Goal: Task Accomplishment & Management: Complete application form

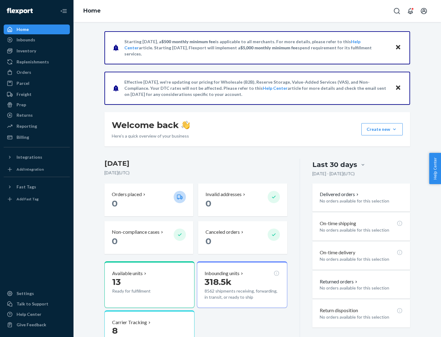
click at [394, 129] on button "Create new Create new inbound Create new order Create new product" at bounding box center [381, 129] width 41 height 12
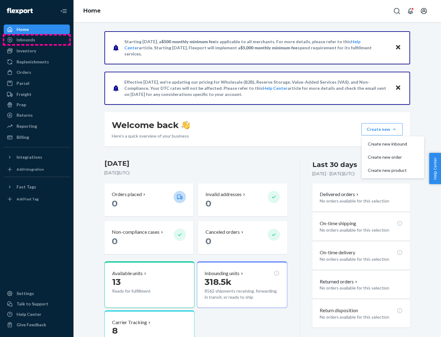
click at [37, 40] on div "Inbounds" at bounding box center [36, 39] width 65 height 9
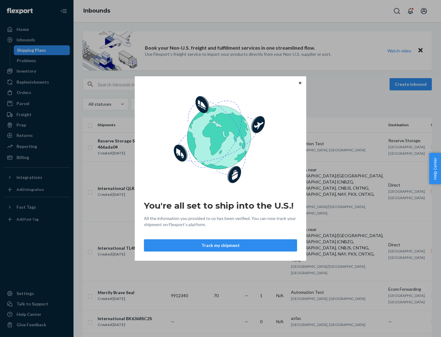
click at [220, 245] on button "Track my shipment" at bounding box center [220, 245] width 153 height 12
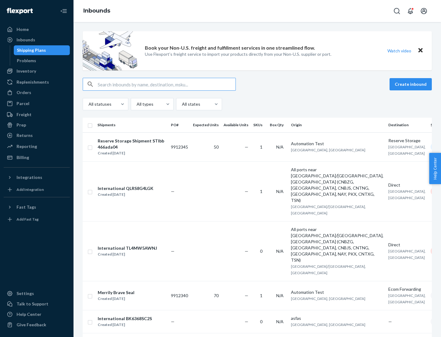
click at [411, 84] on button "Create inbound" at bounding box center [410, 84] width 42 height 12
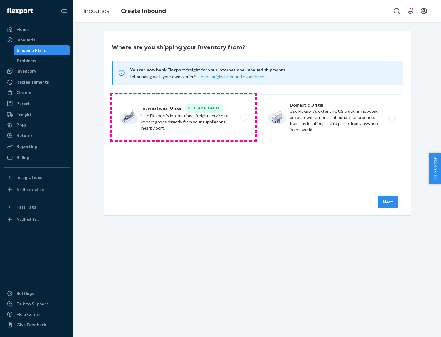
click at [183, 117] on label "International Origin DTC Available Use Flexport's international freight service…" at bounding box center [183, 117] width 143 height 46
click at [243, 117] on input "International Origin DTC Available Use Flexport's international freight service…" at bounding box center [245, 117] width 4 height 4
radio input "true"
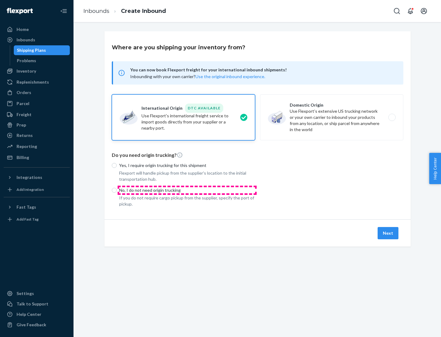
click at [187, 190] on p "No, I do not need origin trucking" at bounding box center [187, 190] width 136 height 6
click at [117, 190] on input "No, I do not need origin trucking" at bounding box center [114, 190] width 5 height 5
radio input "true"
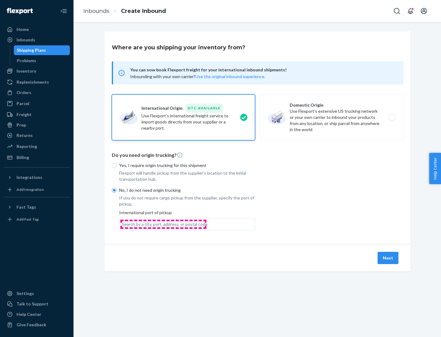
click at [163, 224] on div "Search by a city, port, address, or postal code" at bounding box center [165, 224] width 86 height 6
click at [122, 224] on input "Search by a city, port, address, or postal code" at bounding box center [122, 224] width 1 height 6
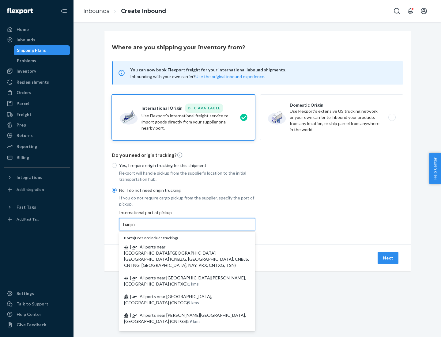
click at [181, 246] on span "| All ports near [GEOGRAPHIC_DATA]/[GEOGRAPHIC_DATA], [GEOGRAPHIC_DATA] (CNBZG,…" at bounding box center [186, 256] width 125 height 24
click at [135, 227] on input "Tianjin" at bounding box center [128, 224] width 13 height 6
type input "All ports near [GEOGRAPHIC_DATA]/[GEOGRAPHIC_DATA], [GEOGRAPHIC_DATA] (CNBZG, […"
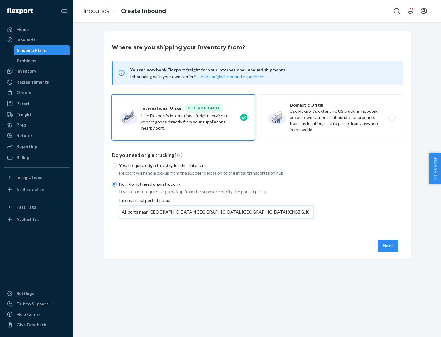
click at [388, 245] on button "Next" at bounding box center [387, 245] width 21 height 12
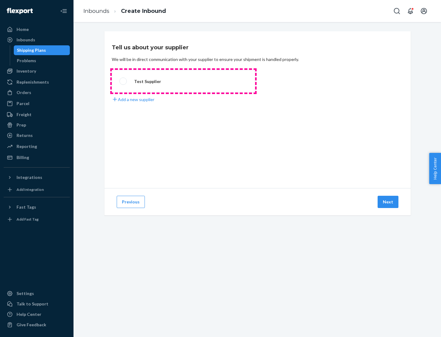
click at [183, 81] on label "Test Supplier" at bounding box center [183, 81] width 143 height 23
click at [123, 81] on input "Test Supplier" at bounding box center [121, 81] width 4 height 4
radio input "true"
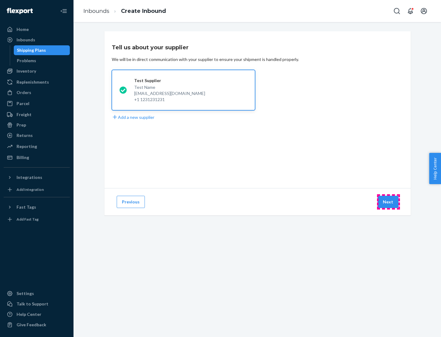
click at [388, 202] on button "Next" at bounding box center [387, 202] width 21 height 12
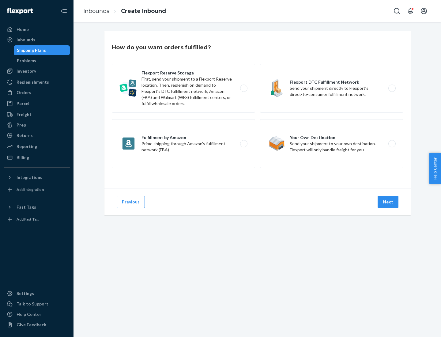
click at [257, 110] on div "Flexport Reserve Storage First, send your shipment to a Flexport Reserve locati…" at bounding box center [257, 117] width 291 height 106
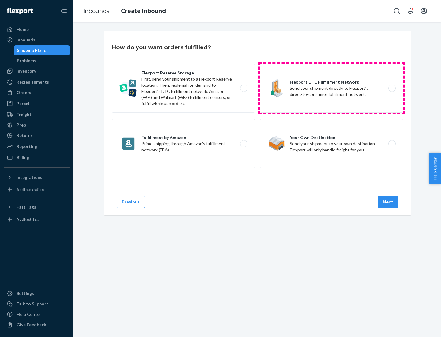
click at [331, 88] on label "Flexport DTC Fulfillment Network Send your shipment directly to Flexport’s dire…" at bounding box center [331, 88] width 143 height 49
click at [391, 88] on input "Flexport DTC Fulfillment Network Send your shipment directly to Flexport’s dire…" at bounding box center [393, 88] width 4 height 4
radio input "true"
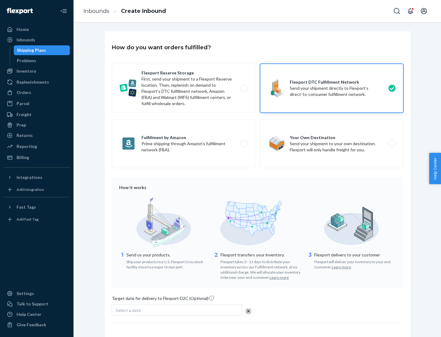
scroll to position [45, 0]
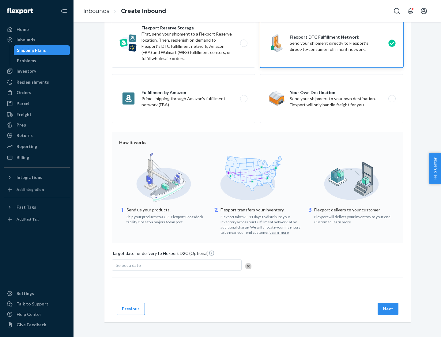
click at [388, 308] on button "Next" at bounding box center [387, 308] width 21 height 12
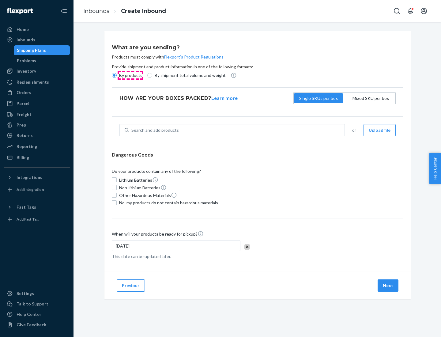
click at [130, 75] on p "By products" at bounding box center [130, 75] width 23 height 6
click at [117, 75] on input "By products" at bounding box center [114, 75] width 5 height 5
click at [154, 130] on div "Search and add products" at bounding box center [154, 130] width 47 height 6
click at [132, 130] on input "Search and add products" at bounding box center [131, 130] width 1 height 6
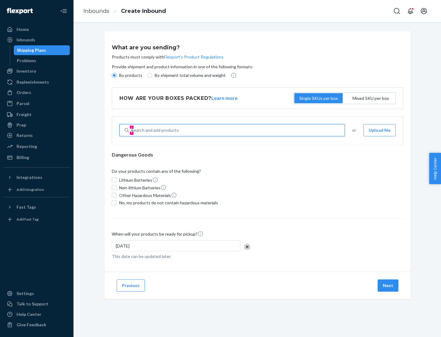
type input "basic"
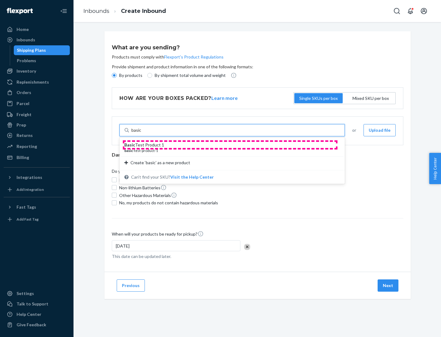
click at [230, 145] on div "Basic Test Product 1" at bounding box center [229, 145] width 211 height 6
click at [141, 133] on input "basic" at bounding box center [136, 130] width 10 height 6
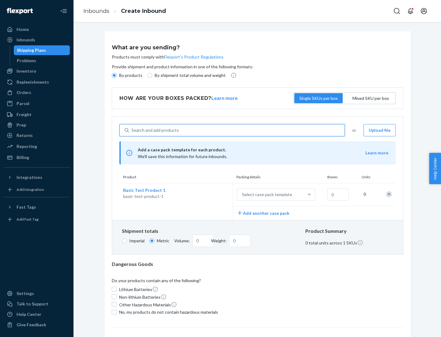
scroll to position [15, 0]
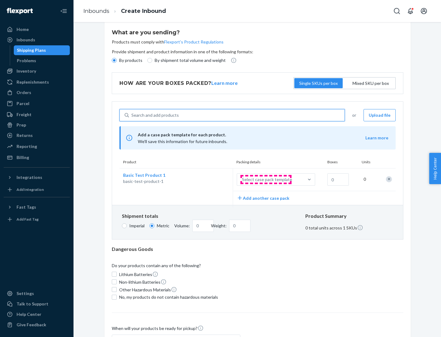
click at [266, 179] on div "Select case pack template" at bounding box center [267, 179] width 50 height 6
click at [211, 179] on input "Select case pack template" at bounding box center [211, 179] width 0 height 0
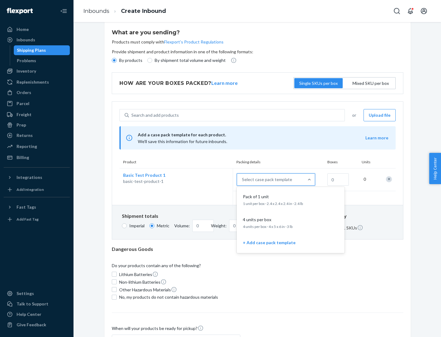
scroll to position [35, 0]
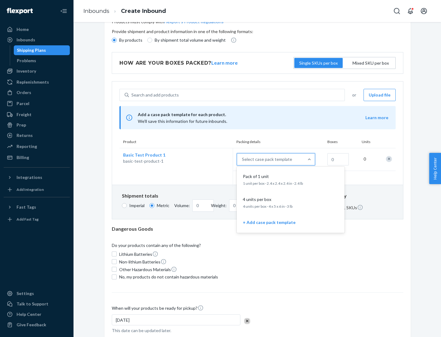
click at [290, 179] on div "Pack of 1 unit" at bounding box center [289, 176] width 98 height 6
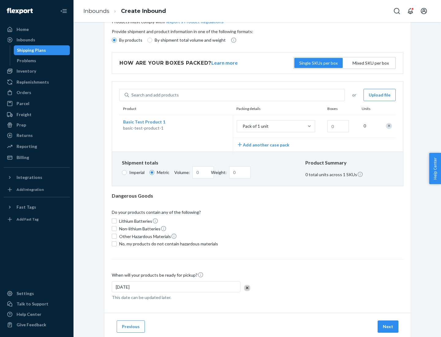
scroll to position [0, 0]
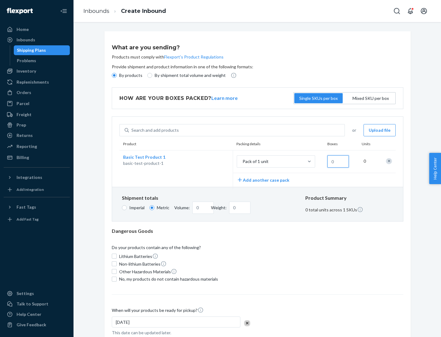
type input "1"
type input "10.89"
type input "10"
type input "0.02"
type input "108.86"
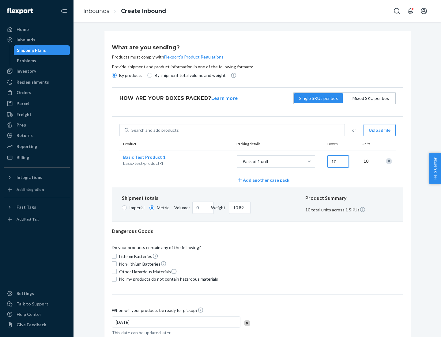
type input "100"
type input "0.23"
type input "1088.62"
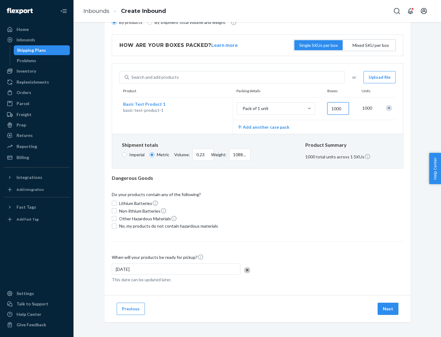
type input "1000"
click at [167, 226] on span "No, my products do not contain hazardous materials" at bounding box center [168, 226] width 99 height 6
click at [117, 226] on input "No, my products do not contain hazardous materials" at bounding box center [114, 225] width 5 height 5
checkbox input "true"
click at [388, 308] on button "Next" at bounding box center [387, 308] width 21 height 12
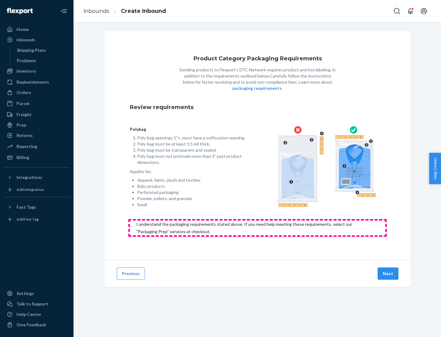
click at [257, 227] on input "checkbox" at bounding box center [257, 227] width 255 height 15
checkbox input "true"
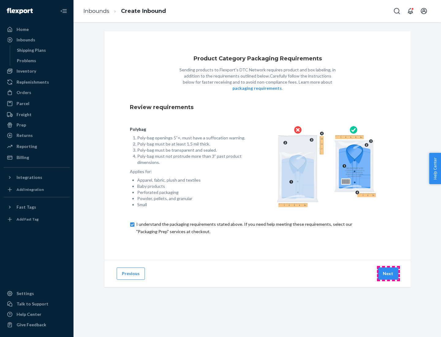
click at [388, 273] on button "Next" at bounding box center [387, 273] width 21 height 12
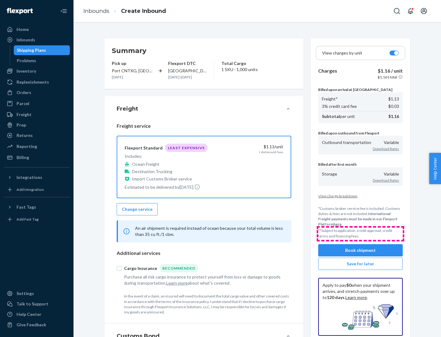
scroll to position [71, 0]
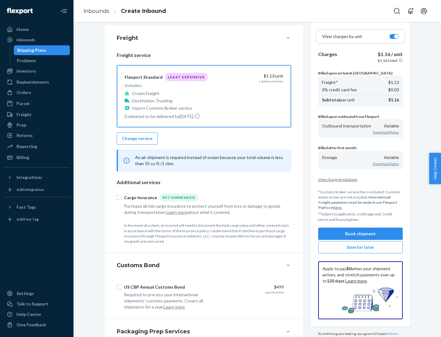
click at [360, 233] on button "Book shipment" at bounding box center [360, 233] width 84 height 12
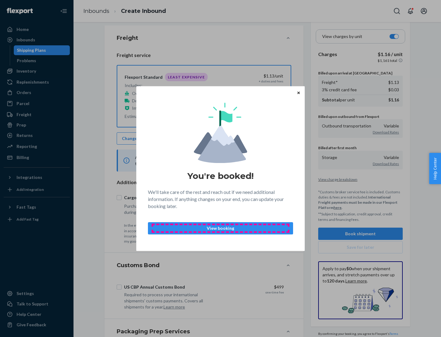
click at [220, 228] on p "View booking" at bounding box center [220, 228] width 135 height 6
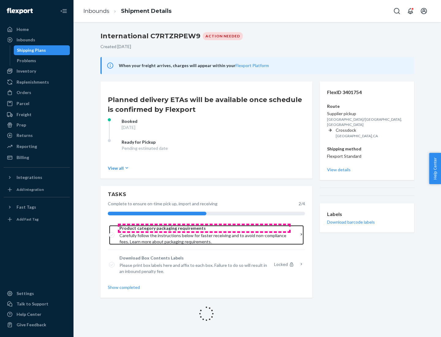
click at [204, 228] on span "Product category packaging requirements" at bounding box center [204, 228] width 170 height 6
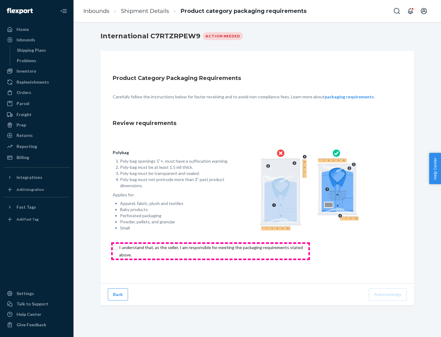
click at [210, 251] on input "checkbox" at bounding box center [214, 251] width 203 height 15
checkbox input "true"
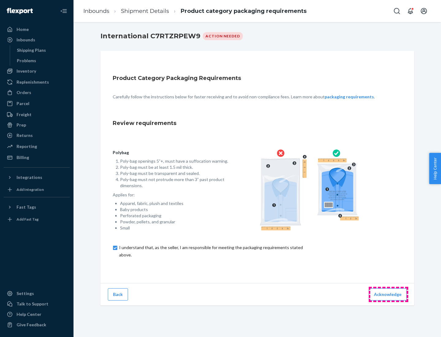
click at [388, 294] on button "Acknowledge" at bounding box center [387, 294] width 38 height 12
